Goal: Navigation & Orientation: Find specific page/section

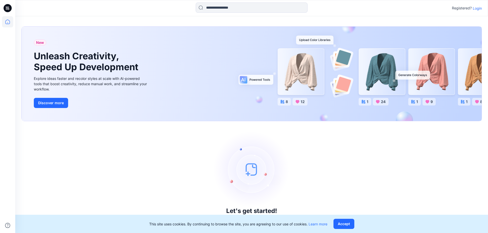
click at [474, 7] on p "Login" at bounding box center [476, 8] width 9 height 5
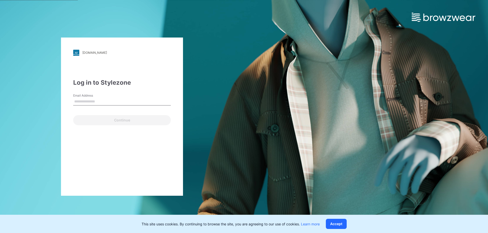
type input "**********"
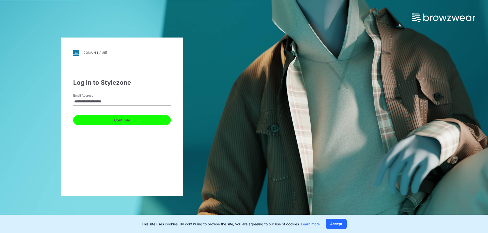
click at [124, 117] on button "Continue" at bounding box center [122, 120] width 98 height 10
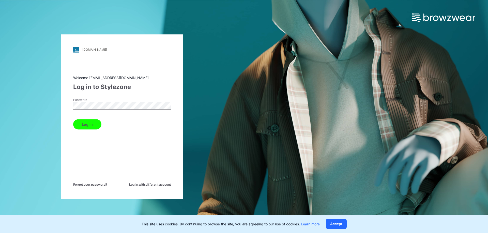
click at [89, 123] on button "Log in" at bounding box center [87, 124] width 28 height 10
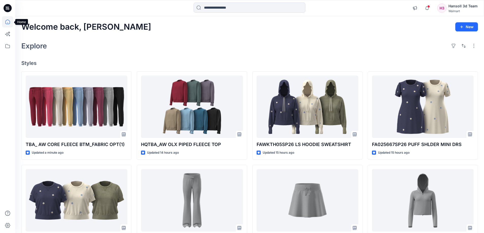
click at [9, 19] on icon at bounding box center [7, 21] width 11 height 11
click at [7, 4] on icon at bounding box center [8, 8] width 8 height 16
click at [8, 46] on icon at bounding box center [7, 46] width 11 height 11
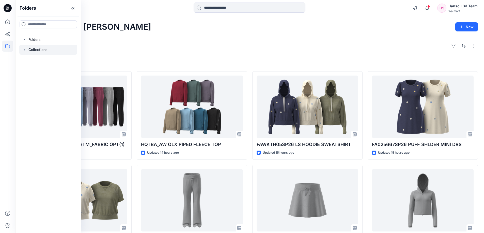
click at [29, 48] on p "Collections" at bounding box center [37, 50] width 19 height 6
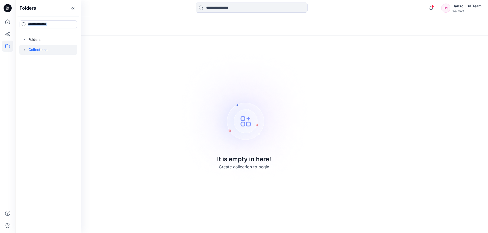
click at [34, 33] on div "Folders Folders Collections" at bounding box center [48, 116] width 66 height 233
click at [34, 38] on div at bounding box center [48, 40] width 58 height 10
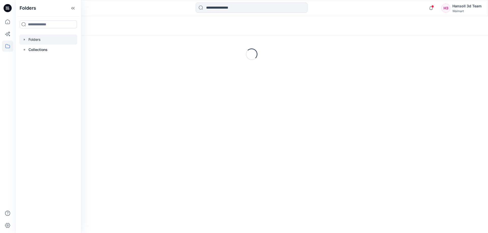
click at [212, 130] on div "Folders Loading..." at bounding box center [251, 124] width 472 height 217
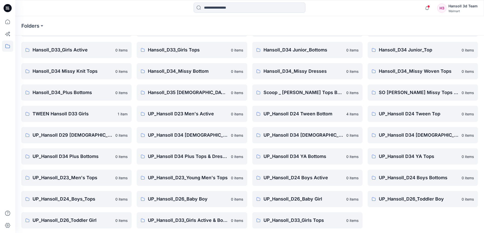
scroll to position [79, 0]
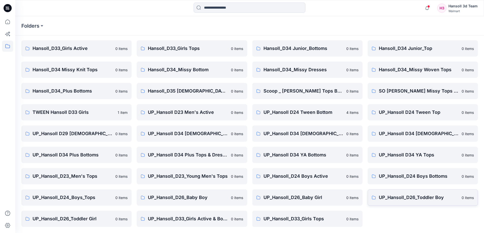
click at [419, 194] on link "UP_Hansoll_D26_Toddler Boy [DEMOGRAPHIC_DATA] items" at bounding box center [422, 198] width 110 height 16
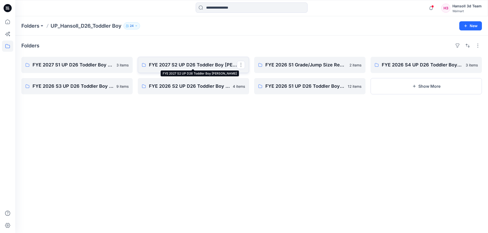
click at [190, 63] on p "FYE 2027 S2 UP D26 Toddler Boy [PERSON_NAME]" at bounding box center [193, 64] width 88 height 7
